Goal: Transaction & Acquisition: Purchase product/service

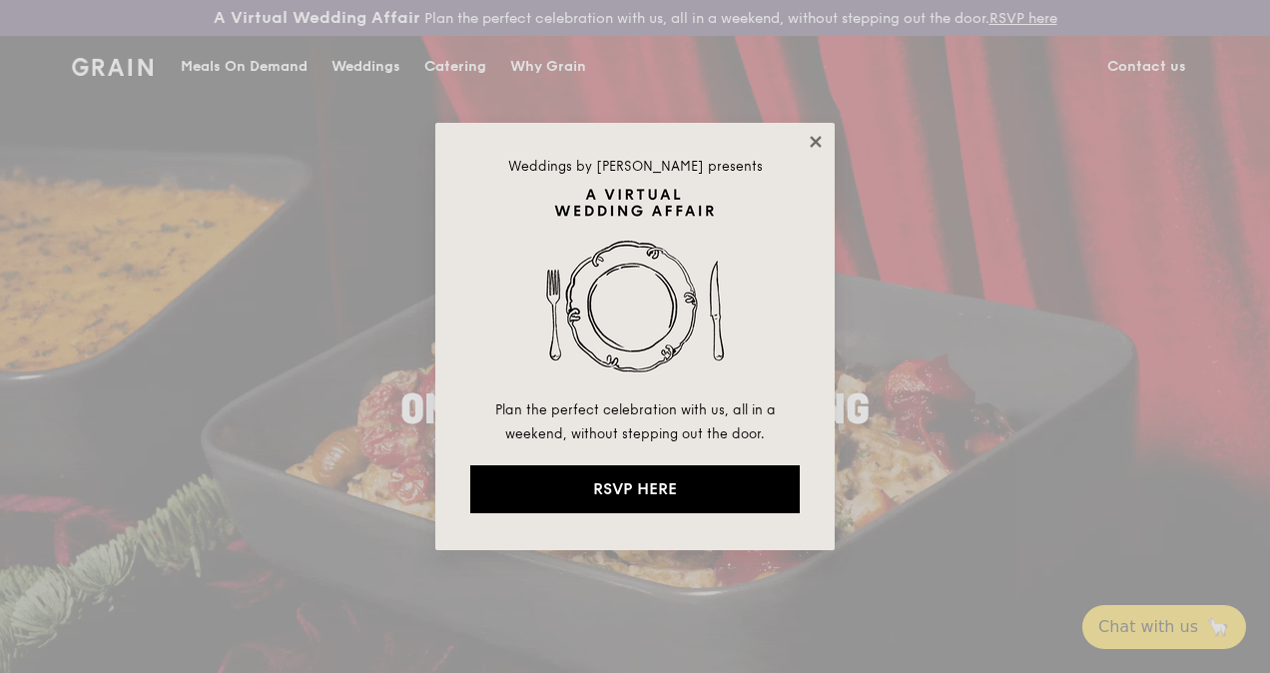
click at [814, 143] on icon at bounding box center [814, 141] width 11 height 11
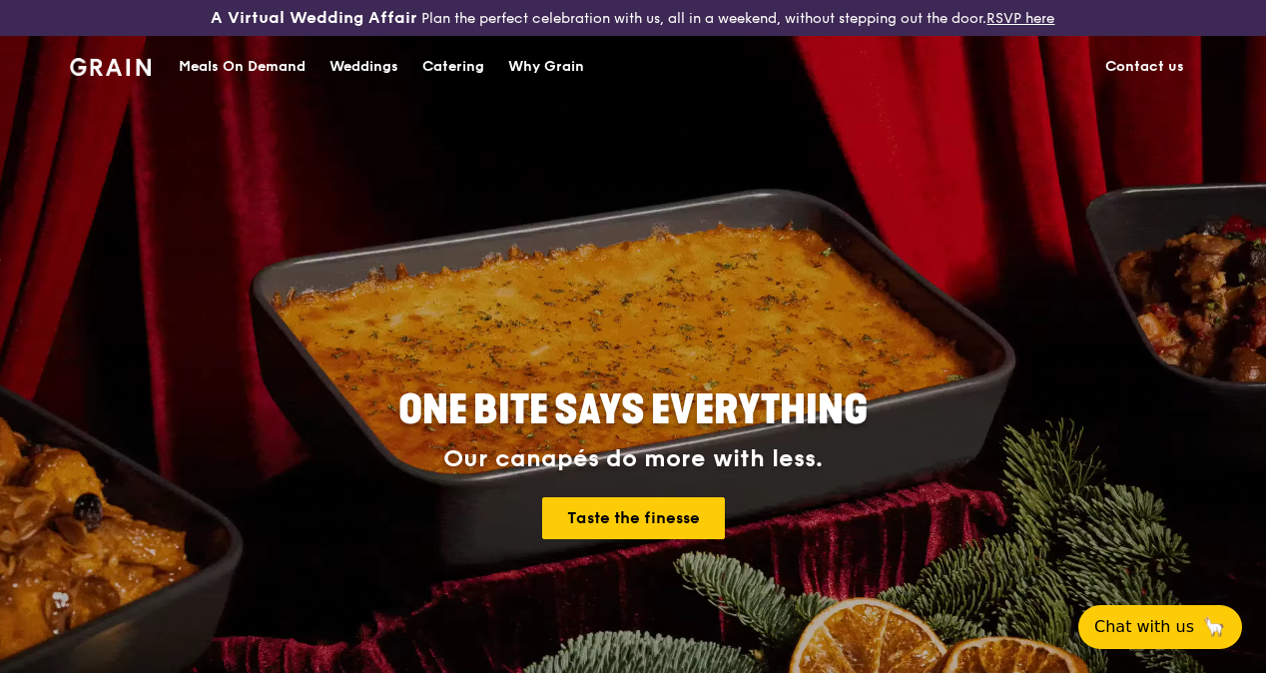
click at [463, 82] on div "Catering" at bounding box center [453, 67] width 62 height 60
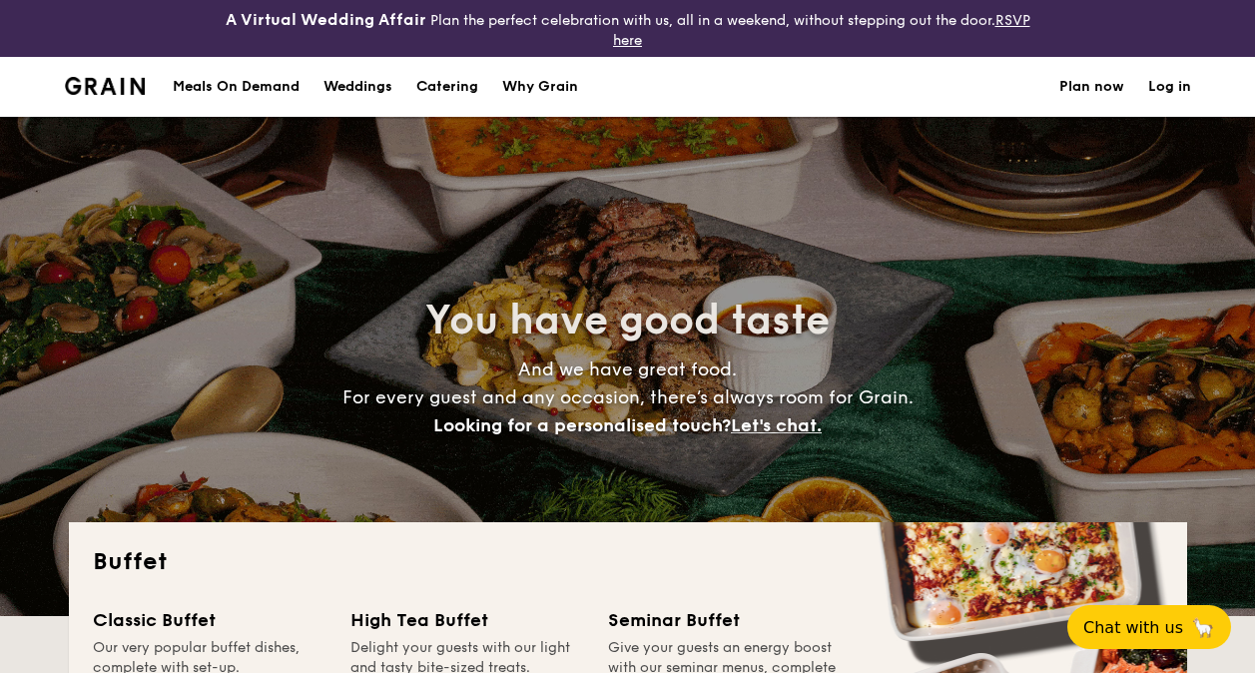
select select
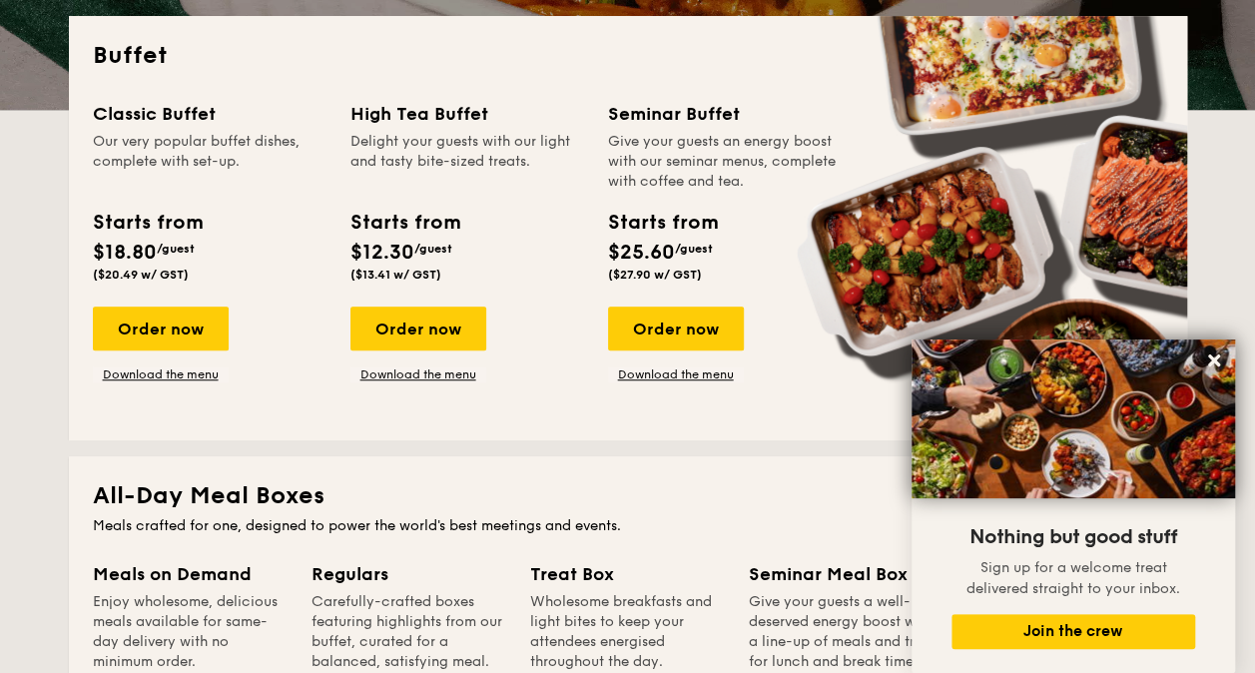
scroll to position [535, 0]
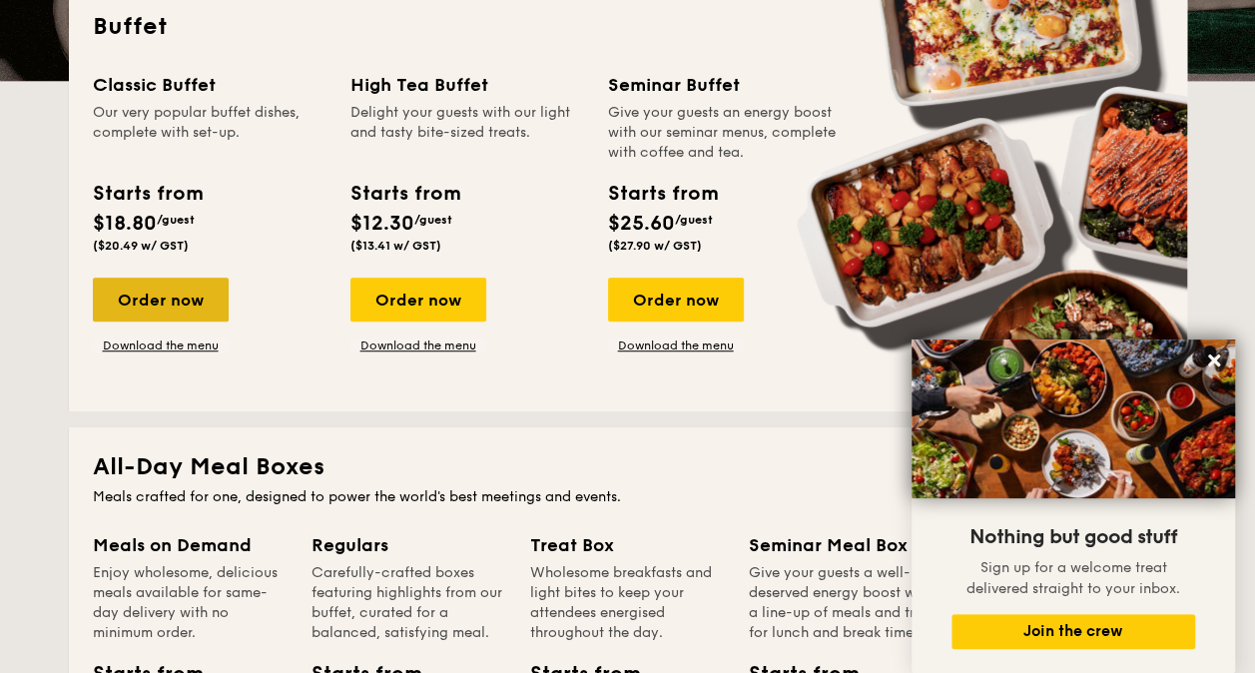
click at [182, 302] on div "Order now" at bounding box center [161, 299] width 136 height 44
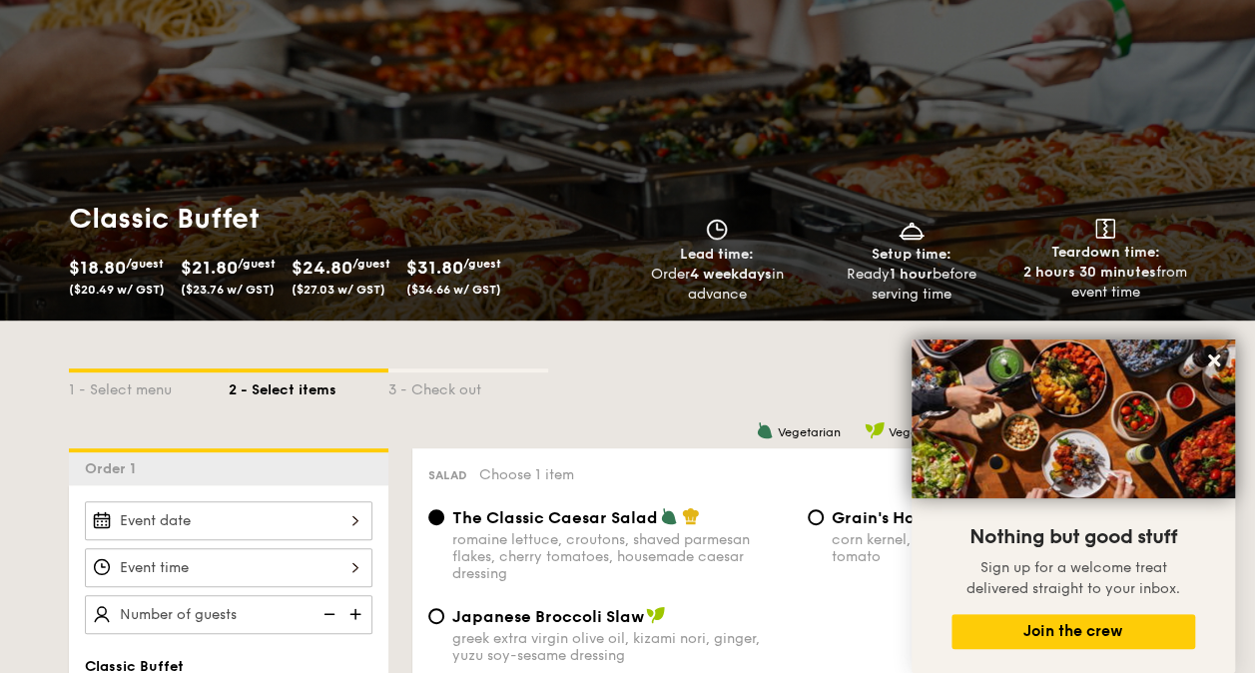
scroll to position [170, 0]
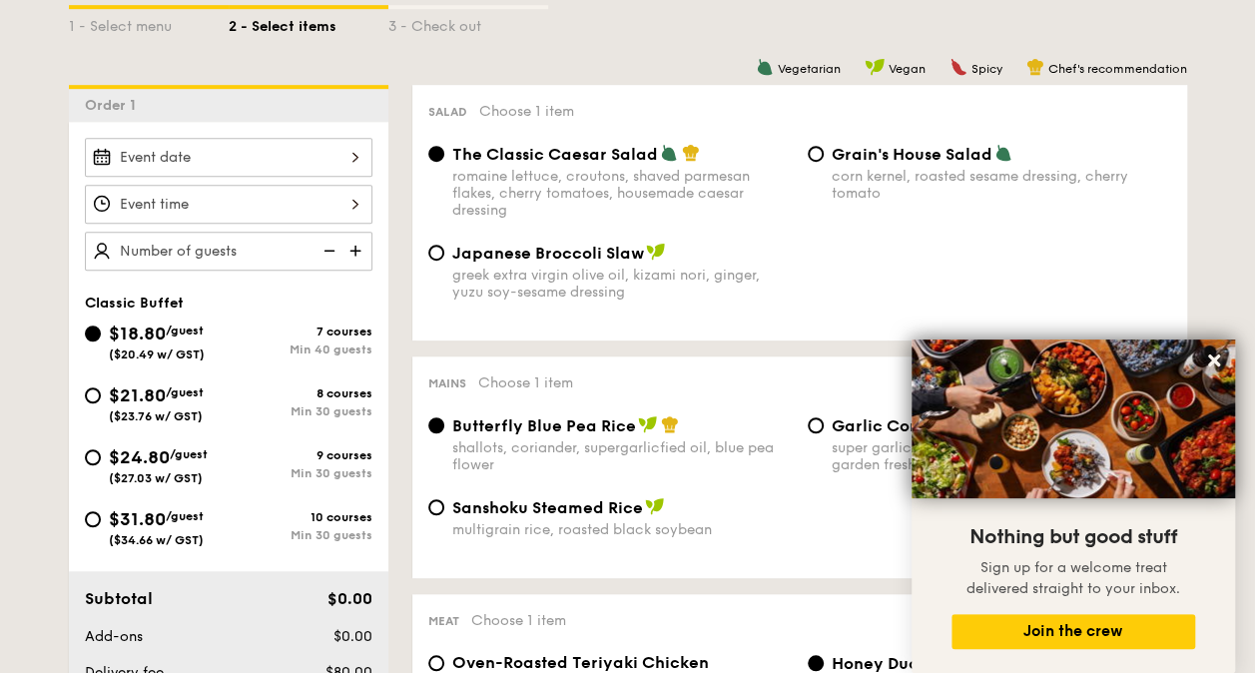
select select
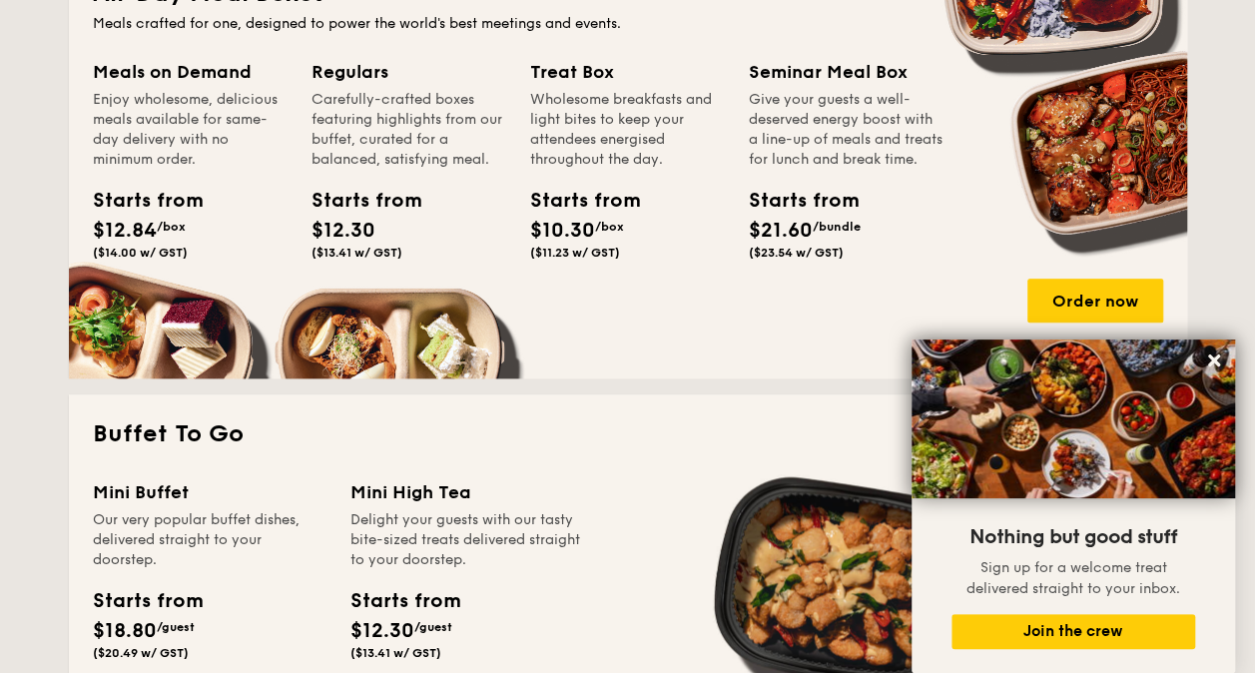
scroll to position [1419, 0]
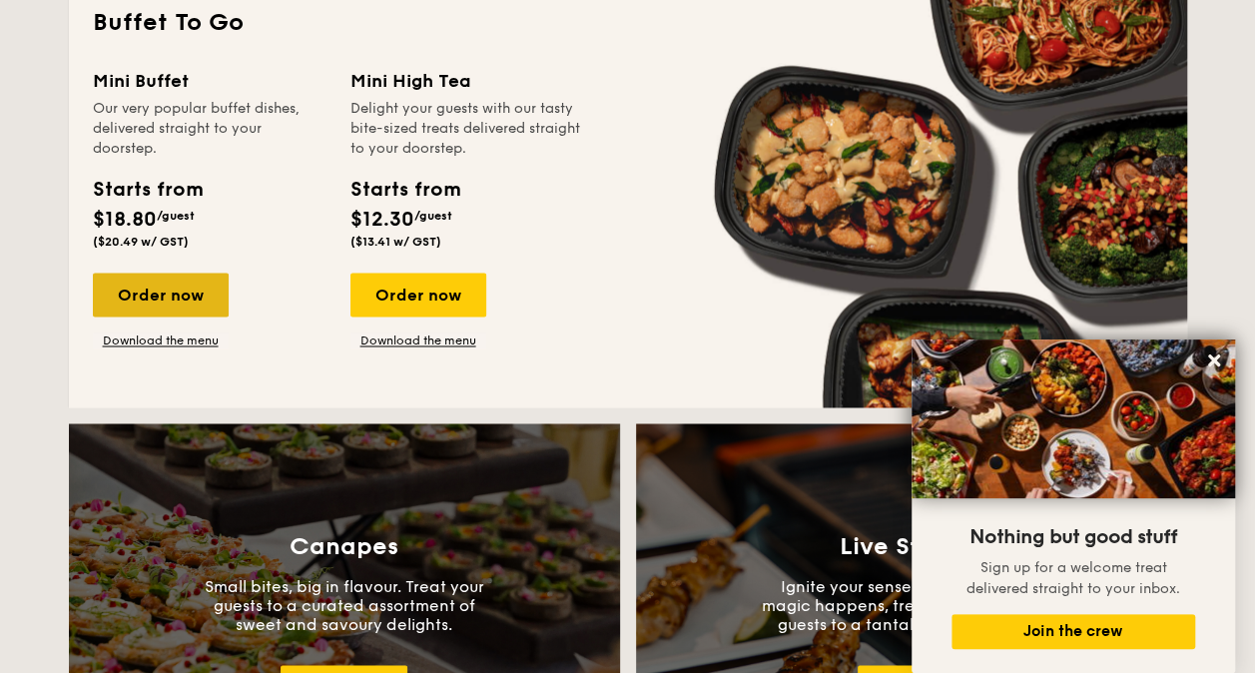
click at [184, 301] on div "Order now" at bounding box center [161, 294] width 136 height 44
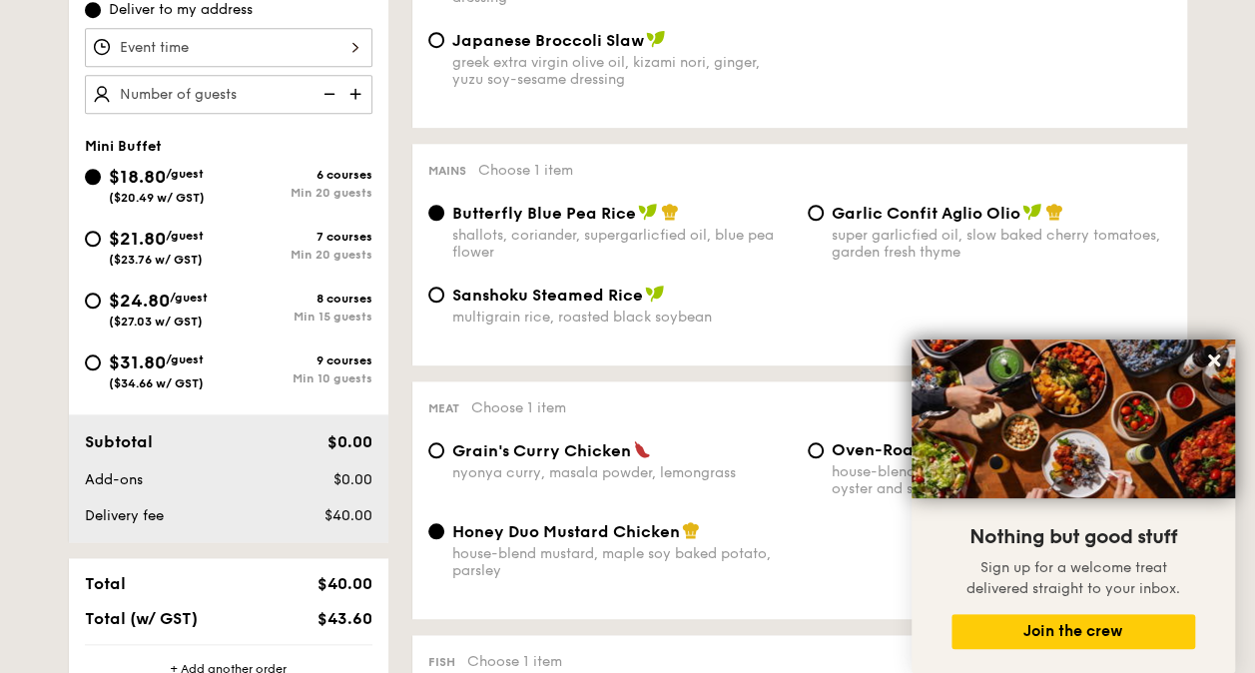
scroll to position [752, 0]
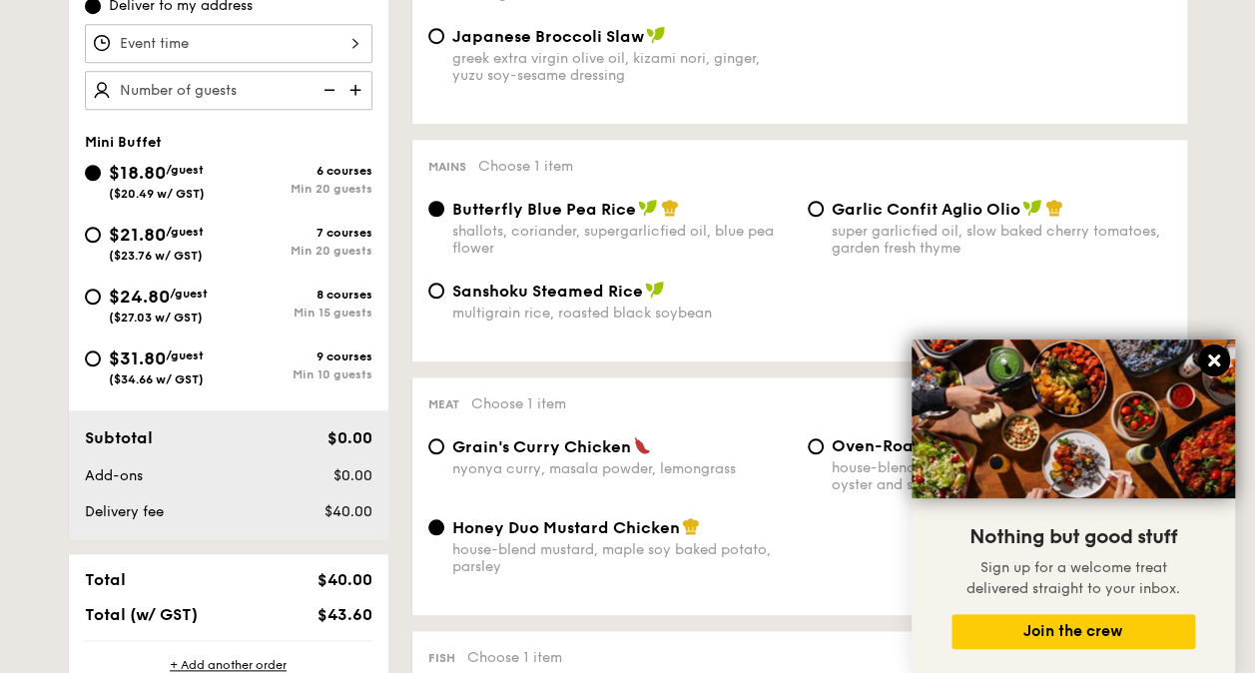
click at [1220, 360] on icon at bounding box center [1214, 360] width 18 height 18
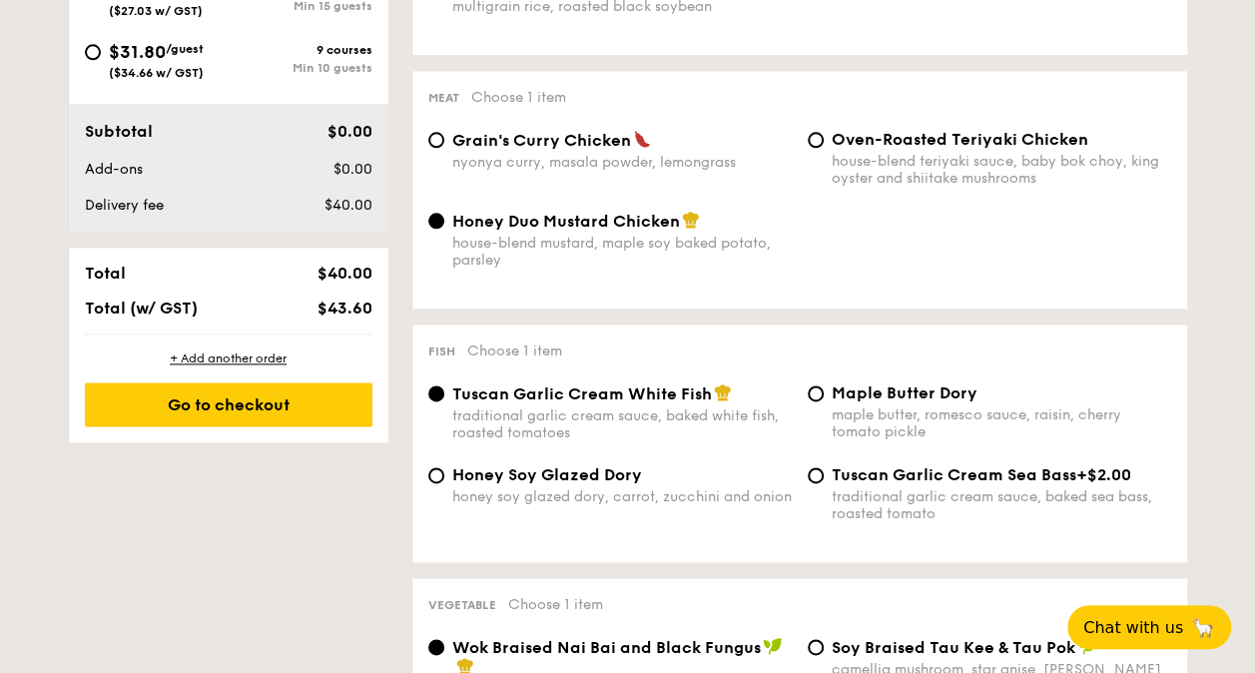
scroll to position [1060, 0]
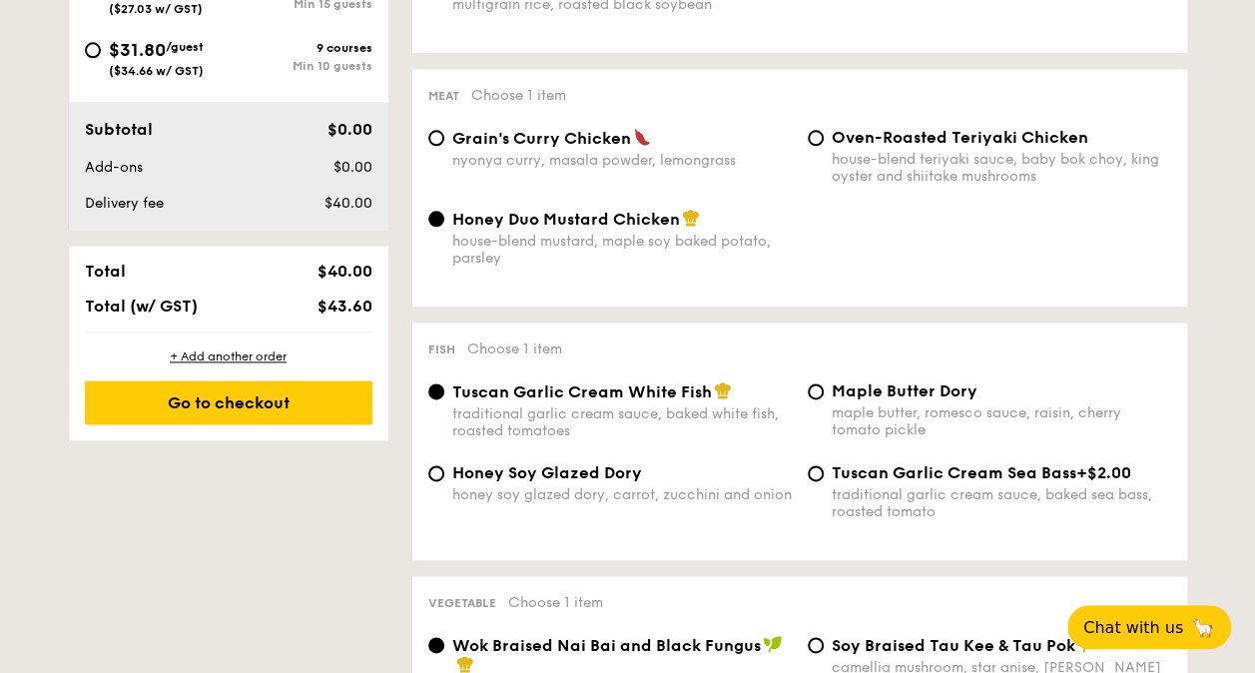
select select
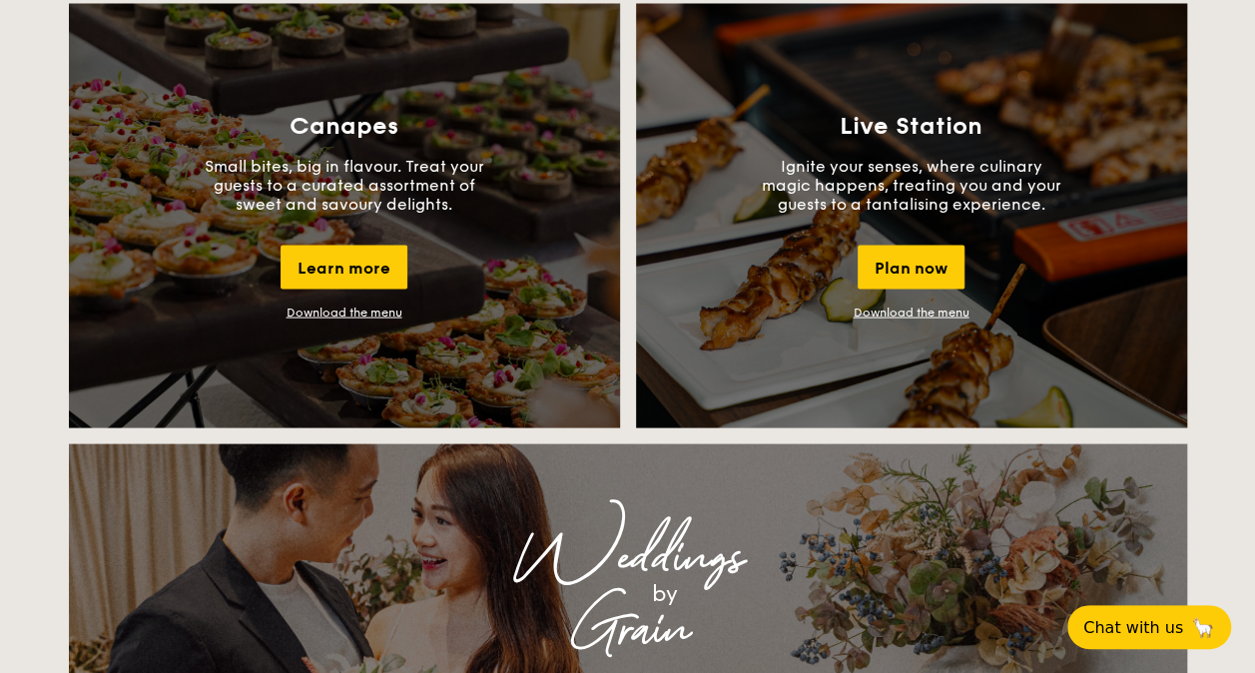
scroll to position [1839, 0]
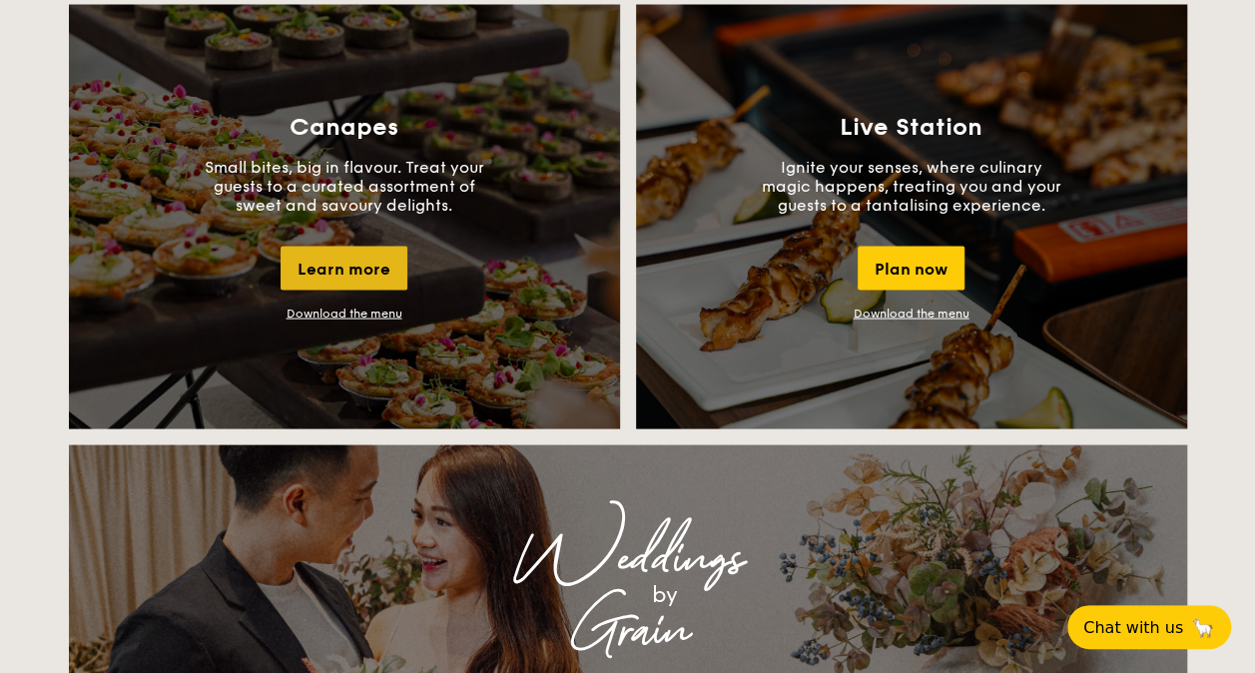
click at [353, 262] on div "Learn more" at bounding box center [343, 268] width 127 height 44
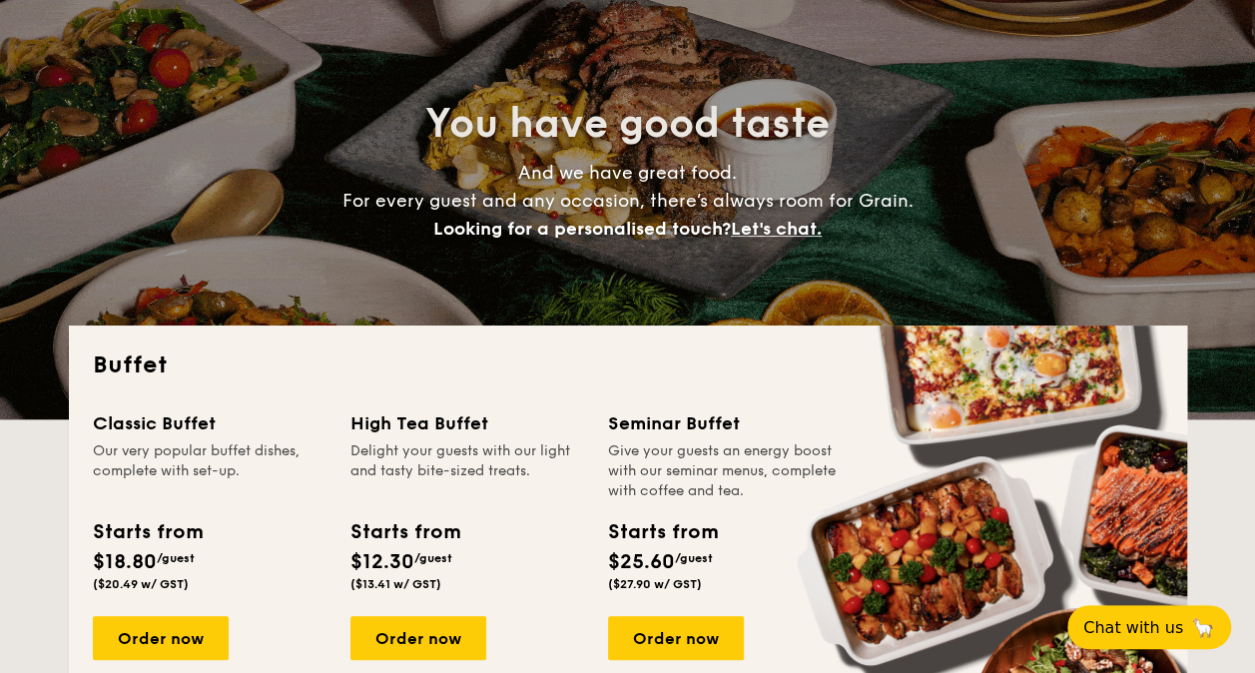
scroll to position [0, 0]
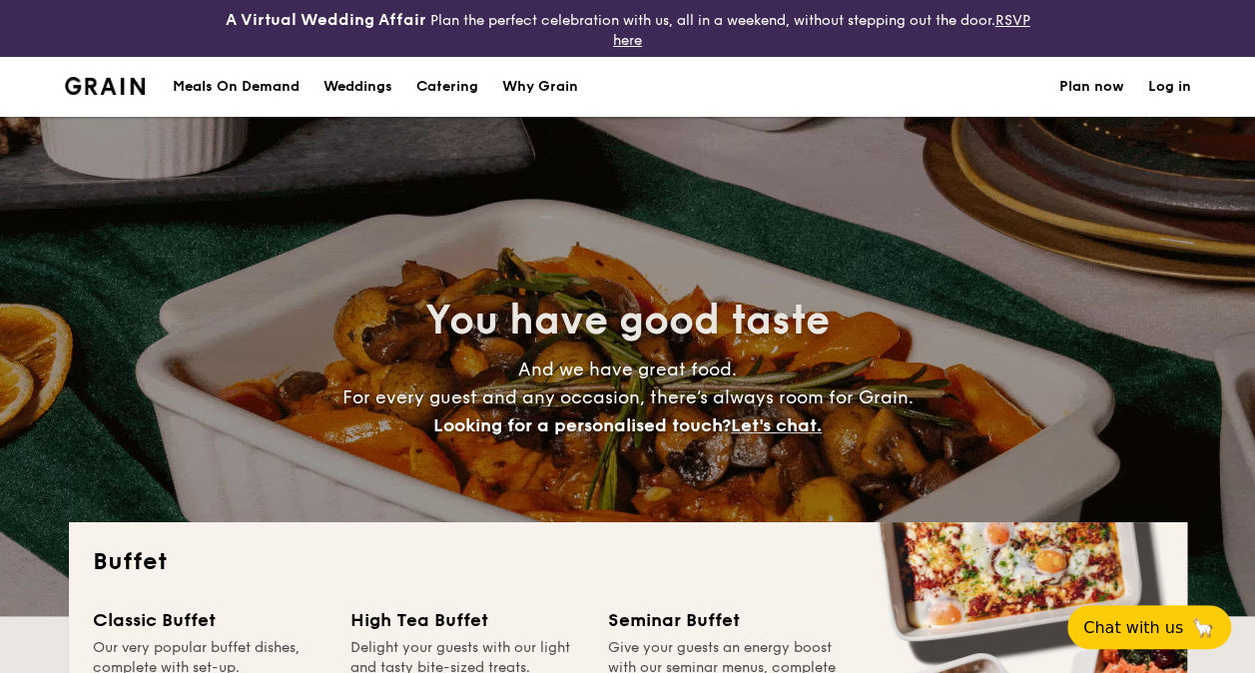
click at [625, 40] on link "RSVP here" at bounding box center [821, 30] width 417 height 37
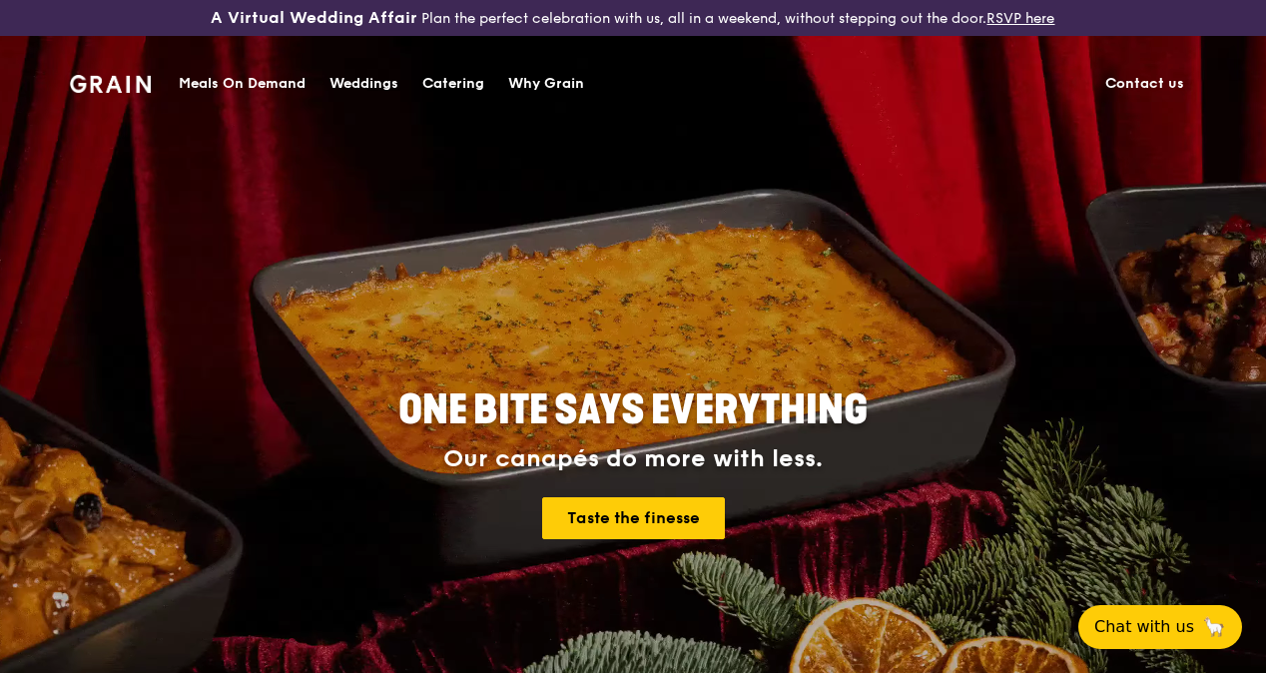
click at [450, 88] on div "Catering" at bounding box center [453, 84] width 62 height 60
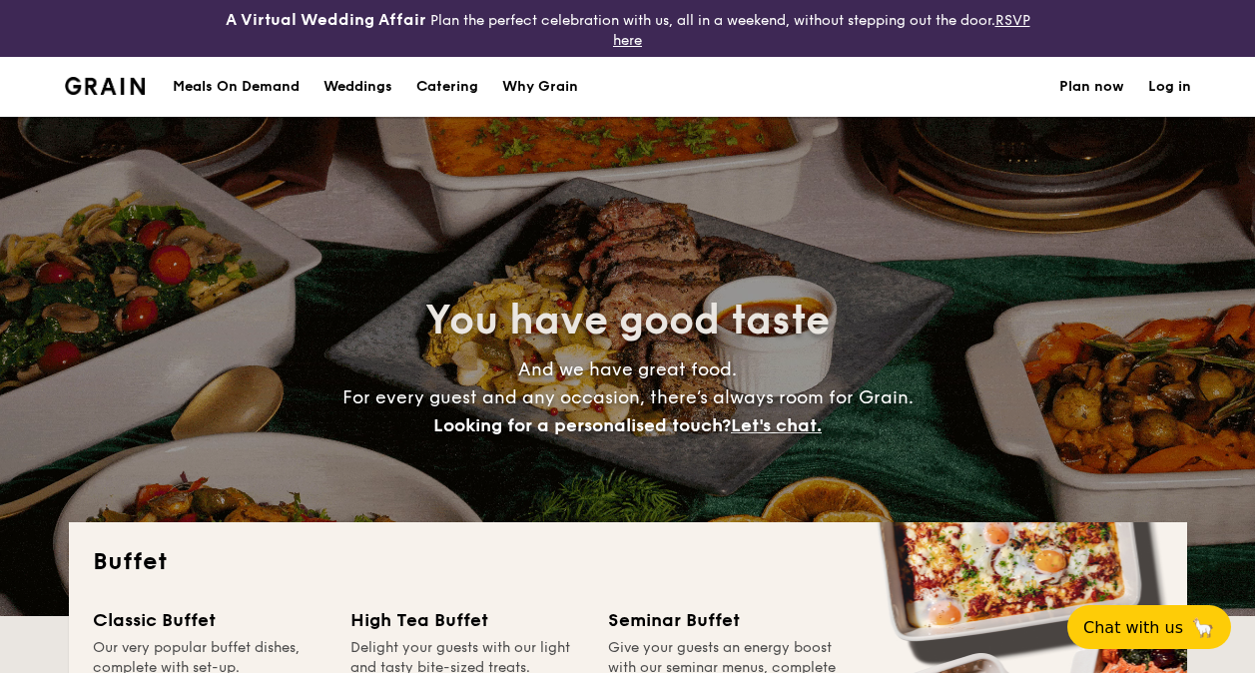
select select
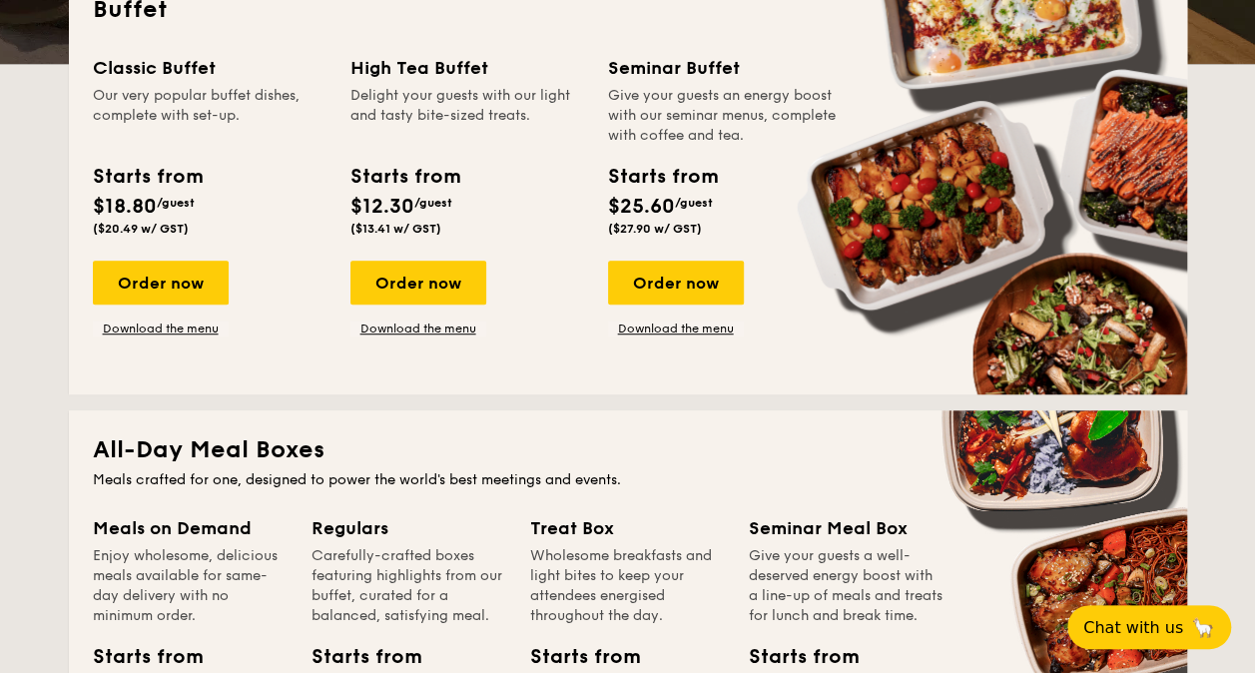
scroll to position [553, 0]
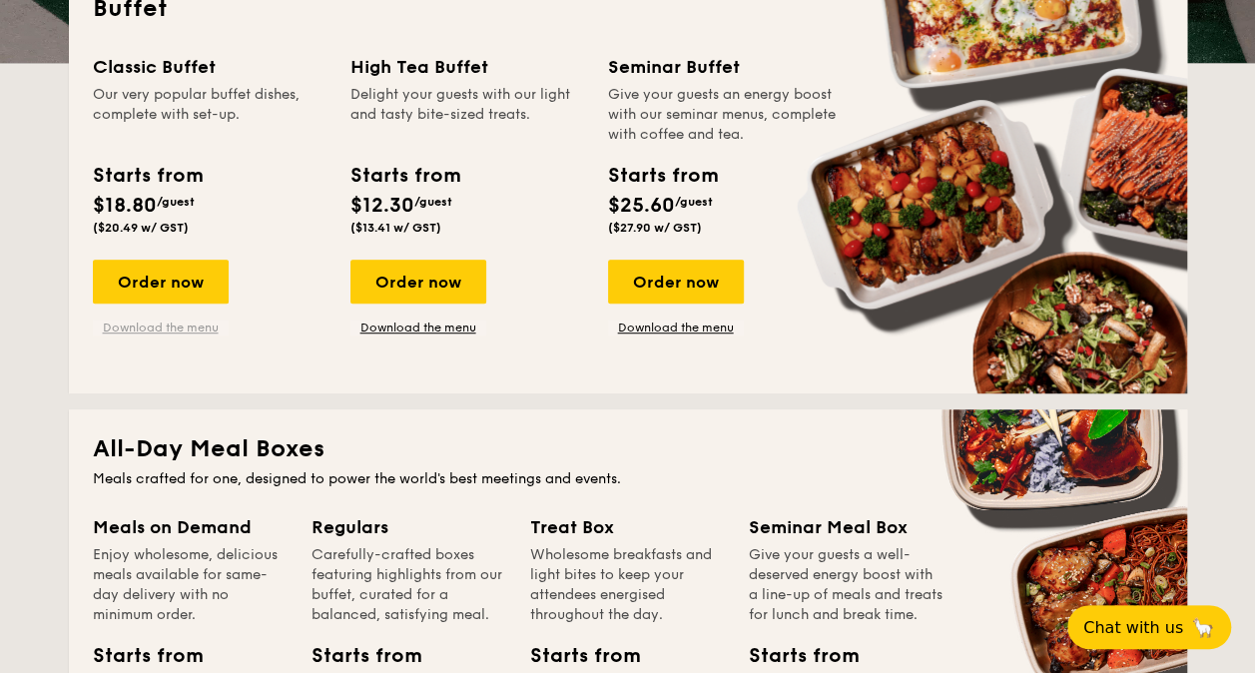
click at [174, 320] on link "Download the menu" at bounding box center [161, 327] width 136 height 16
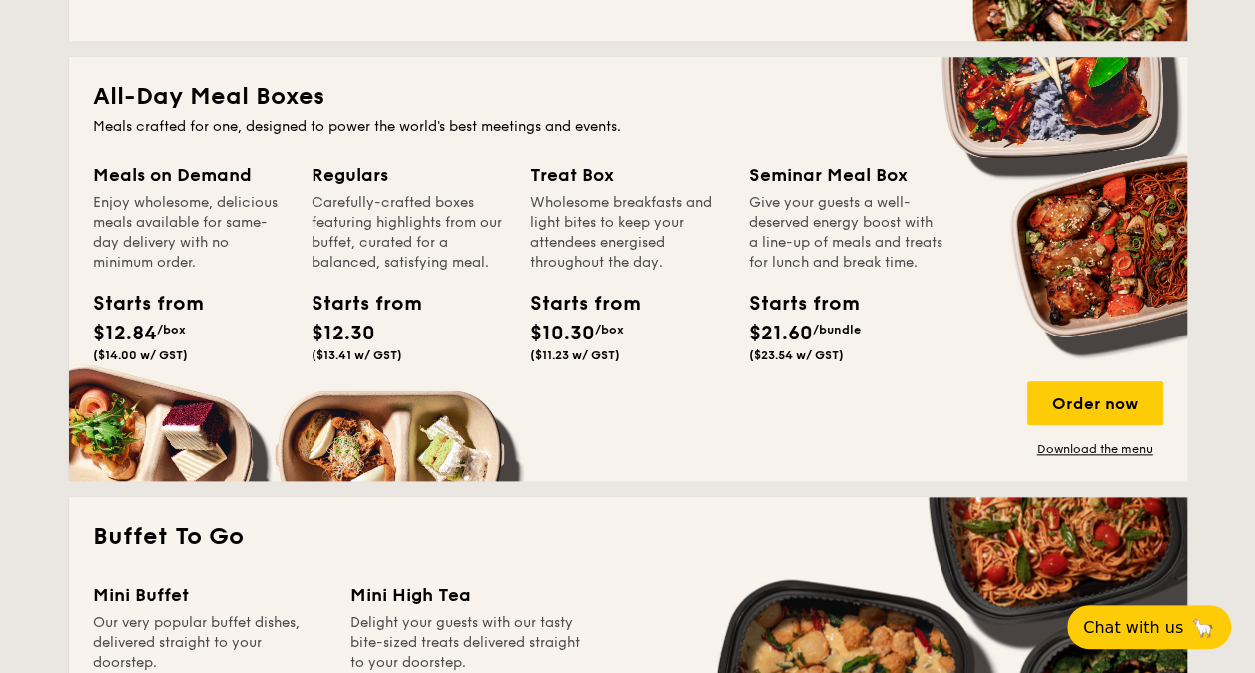
scroll to position [915, 0]
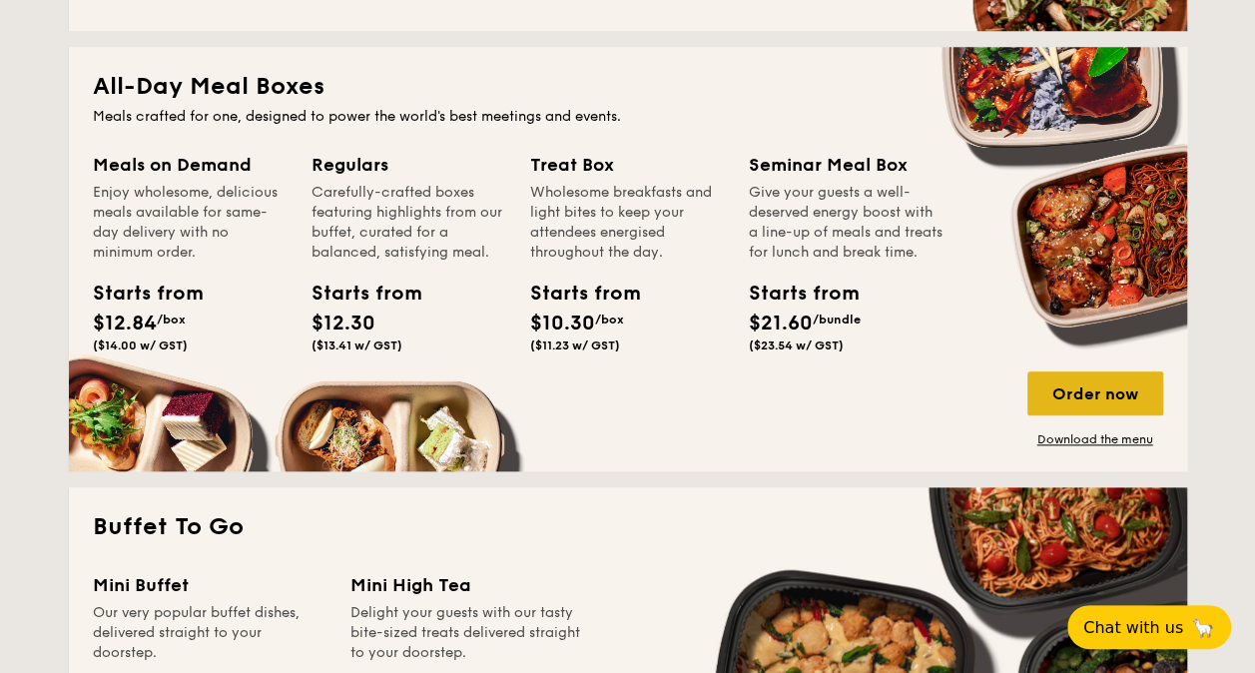
click at [1087, 383] on div "Order now" at bounding box center [1095, 393] width 136 height 44
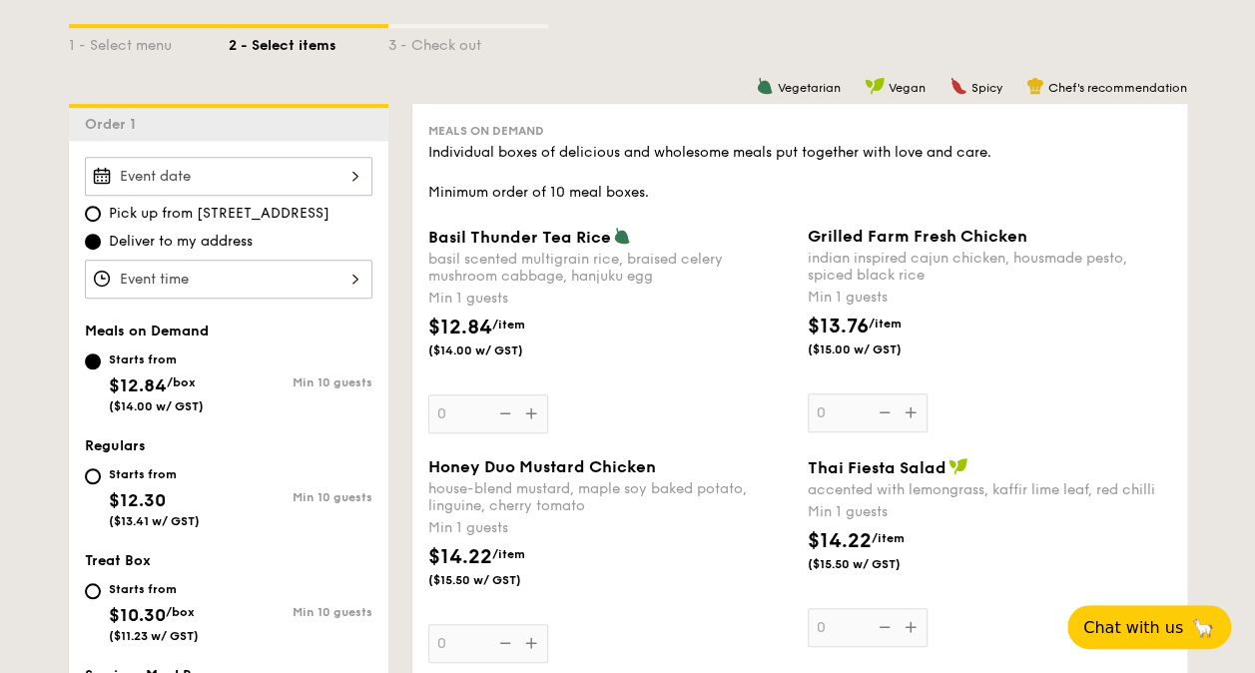
scroll to position [457, 0]
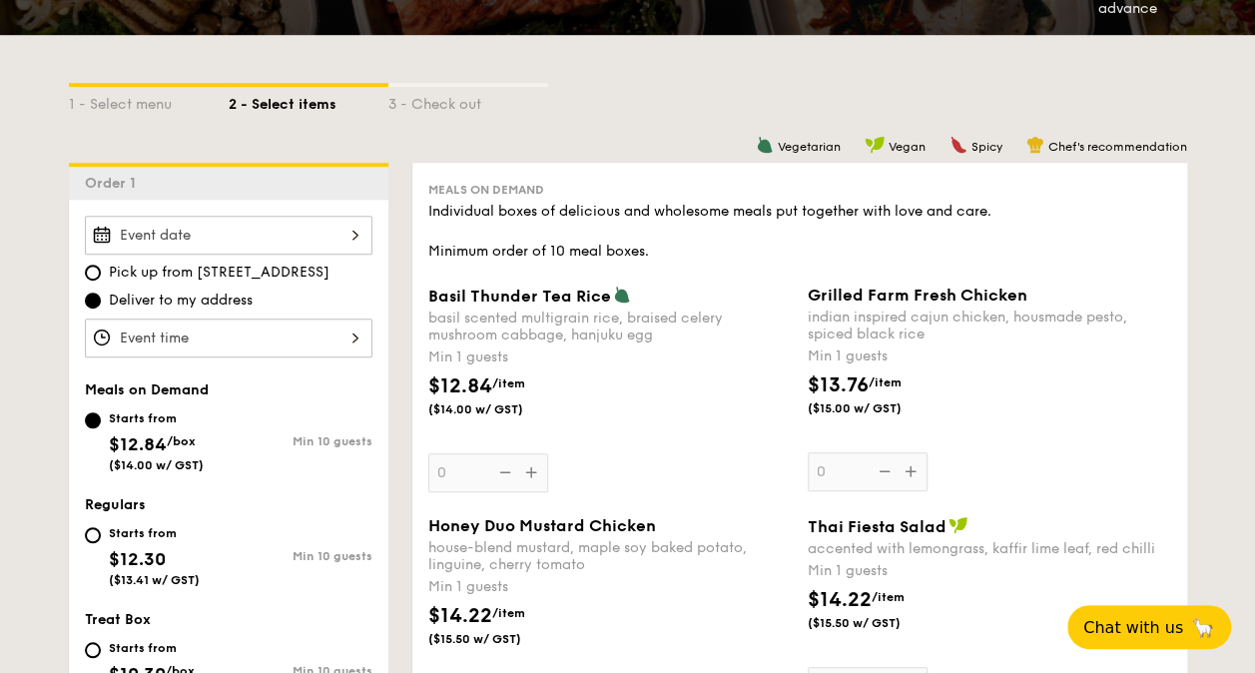
click at [467, 472] on div "Basil Thunder Tea Rice basil scented multigrain rice, braised celery mushroom c…" at bounding box center [609, 388] width 363 height 207
click at [467, 472] on input "0" at bounding box center [488, 472] width 120 height 39
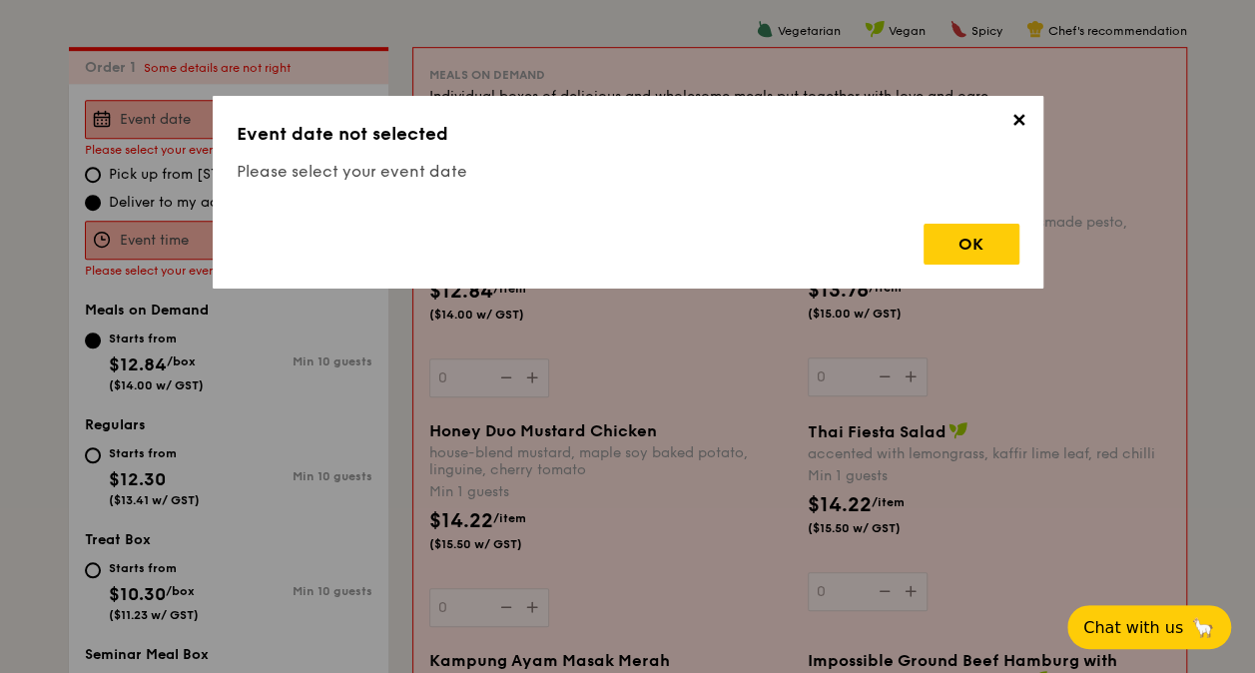
scroll to position [589, 0]
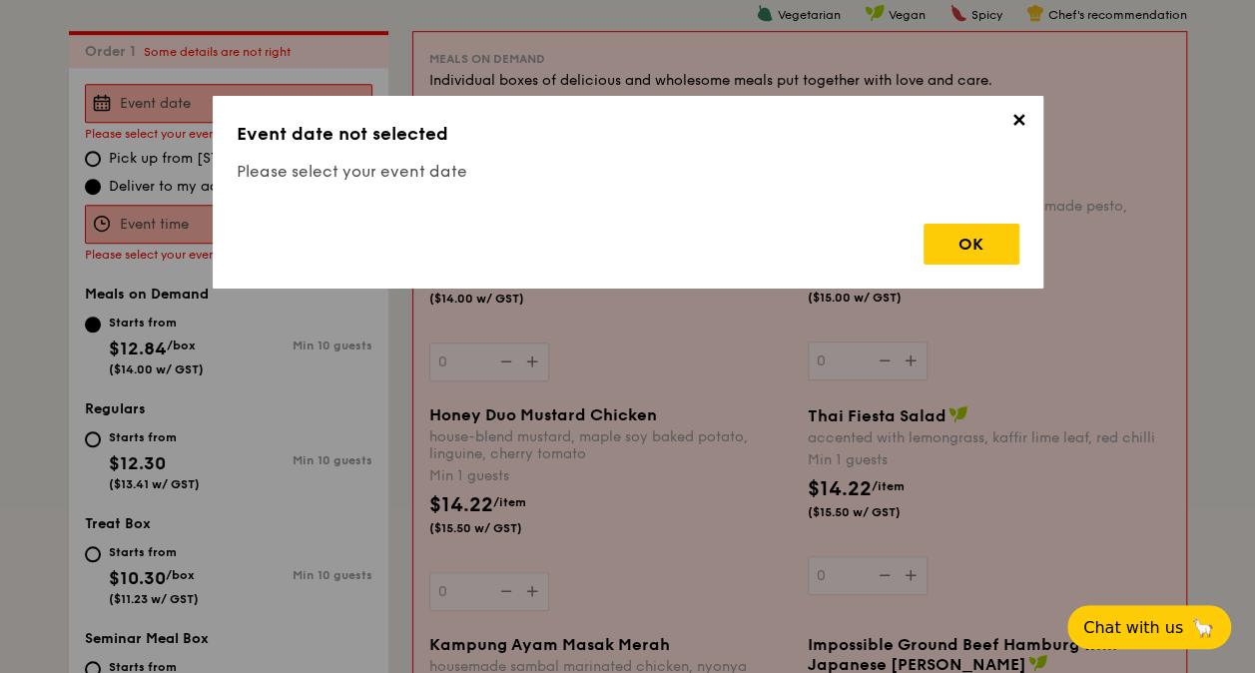
click at [1020, 118] on span "✕" at bounding box center [1019, 124] width 28 height 28
